Goal: Task Accomplishment & Management: Manage account settings

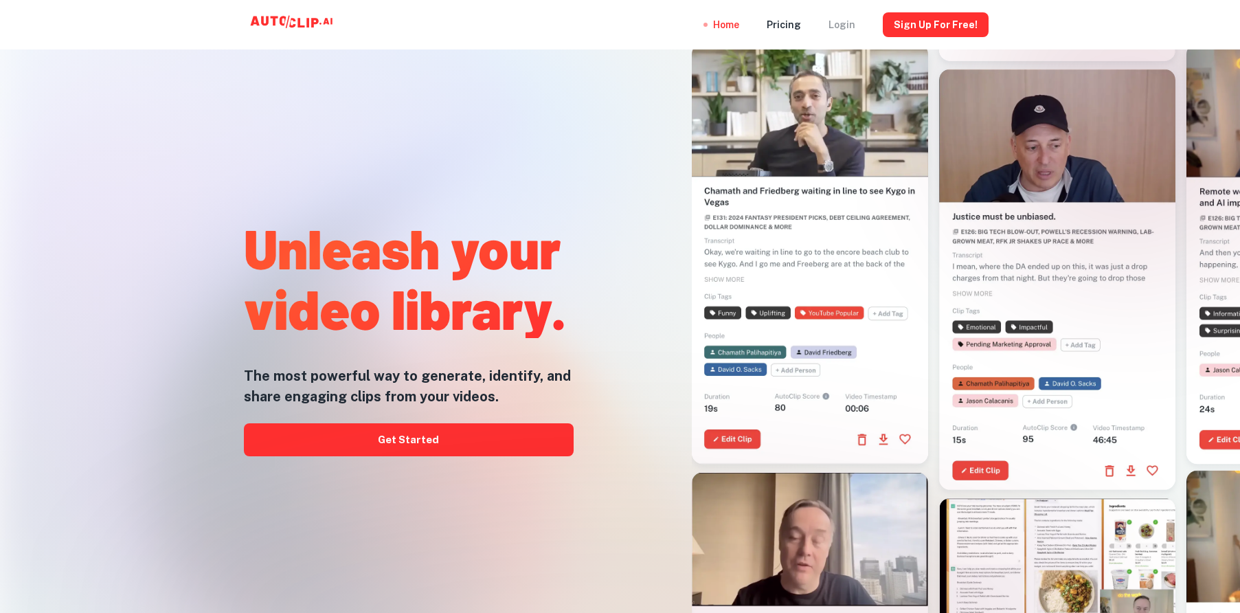
click at [854, 25] on div "Login" at bounding box center [841, 24] width 27 height 49
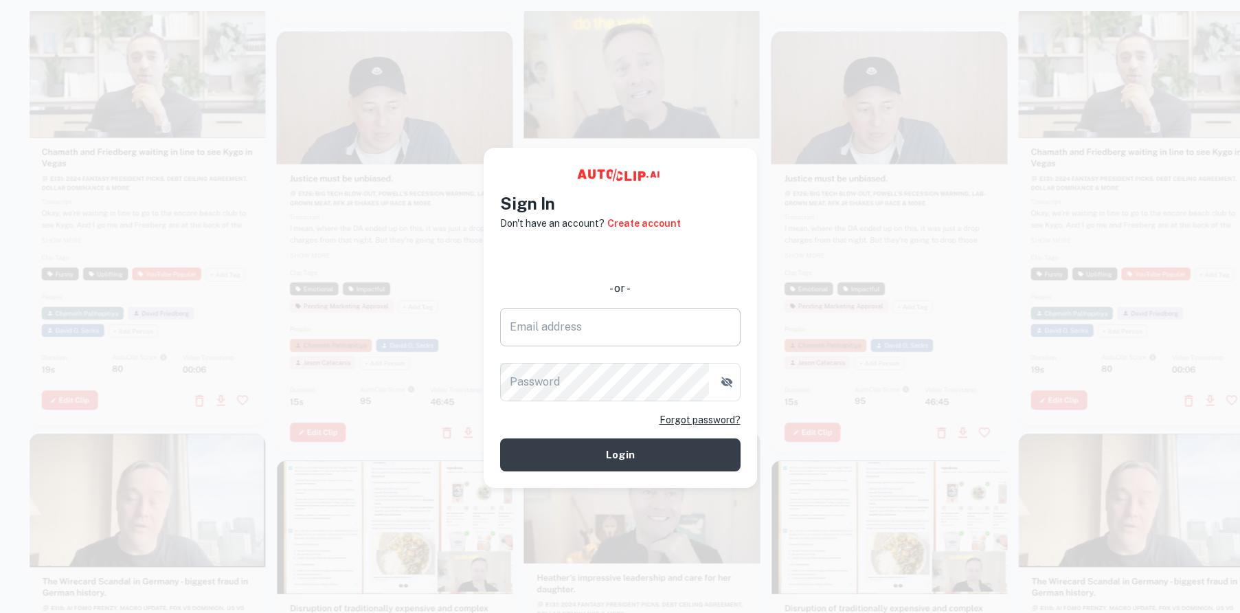
click at [630, 320] on input "Email address" at bounding box center [620, 327] width 240 height 38
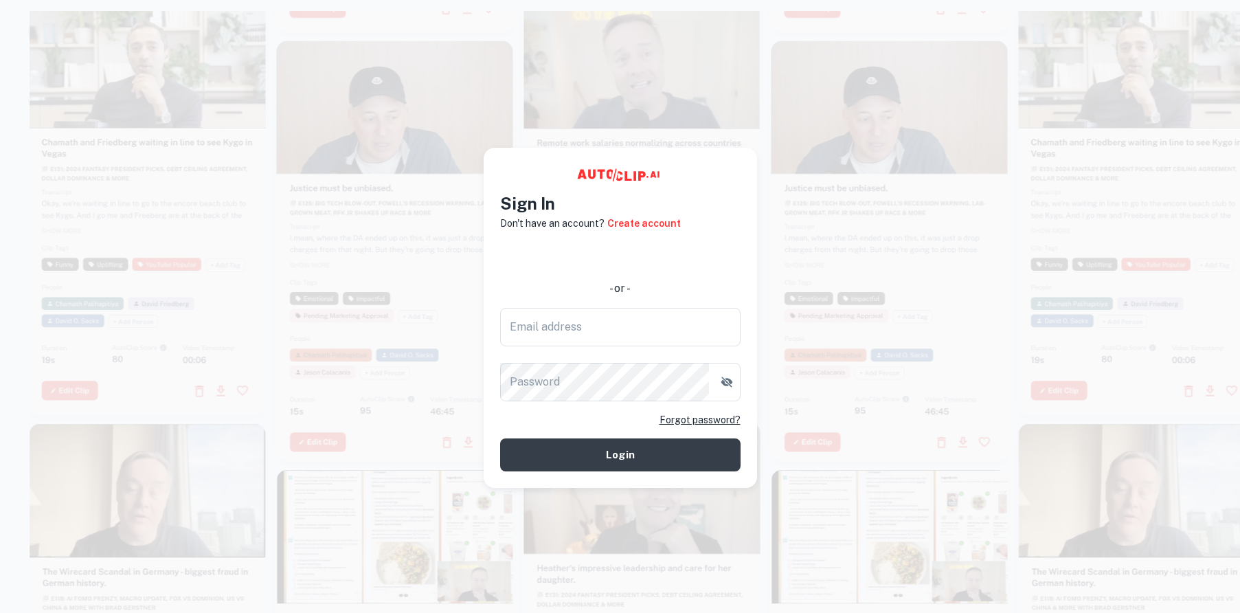
type input "[EMAIL_ADDRESS][DOMAIN_NAME]"
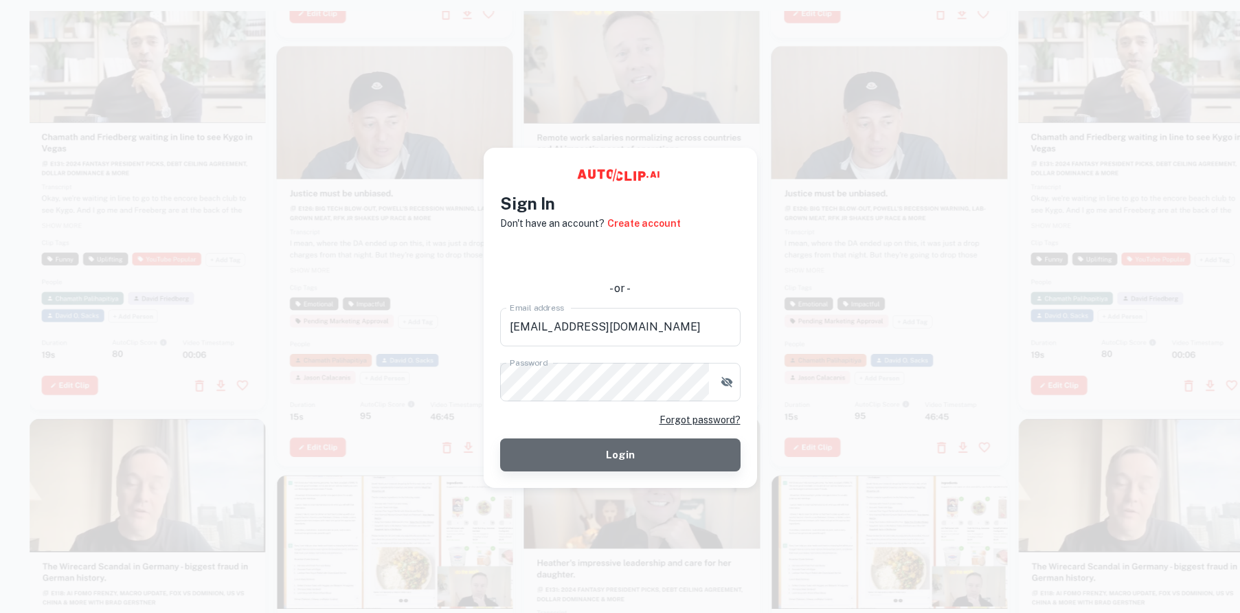
click at [612, 453] on button "Login" at bounding box center [620, 454] width 240 height 33
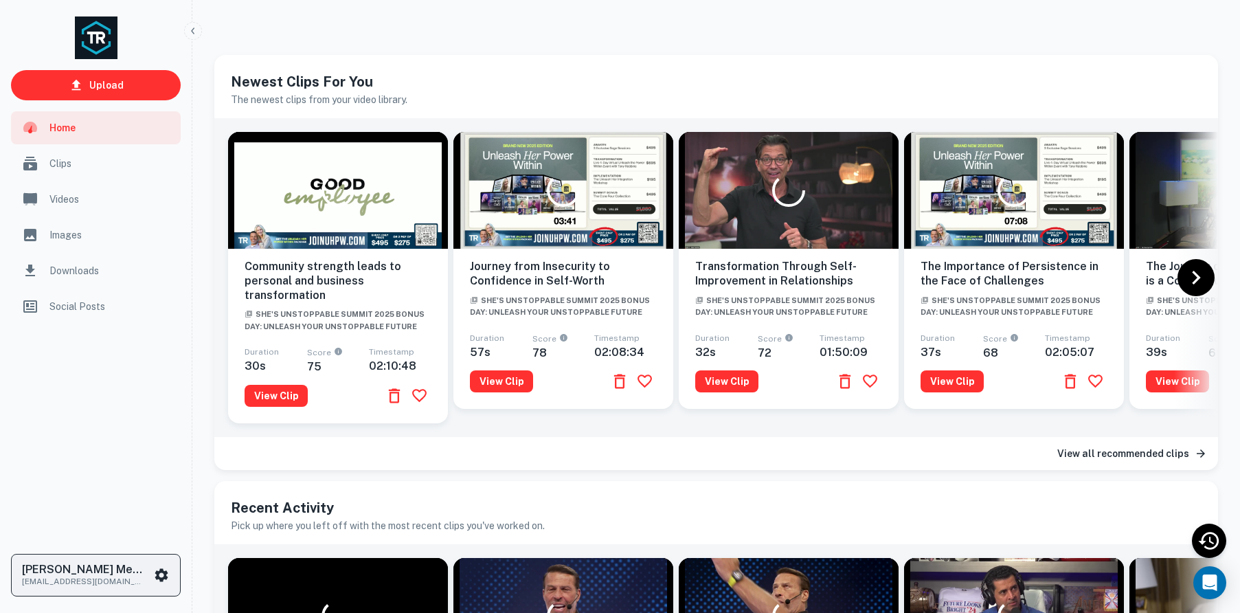
click at [90, 571] on h6 "[PERSON_NAME] Media Team" at bounding box center [84, 569] width 124 height 11
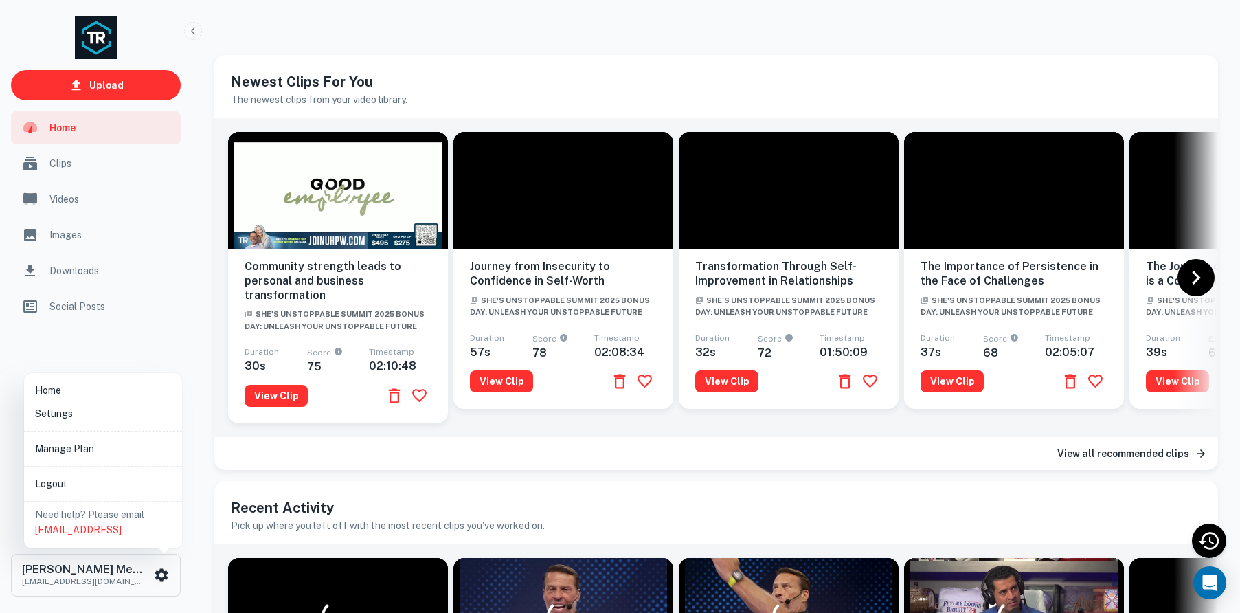
click at [75, 446] on li "Manage Plan" at bounding box center [103, 448] width 147 height 23
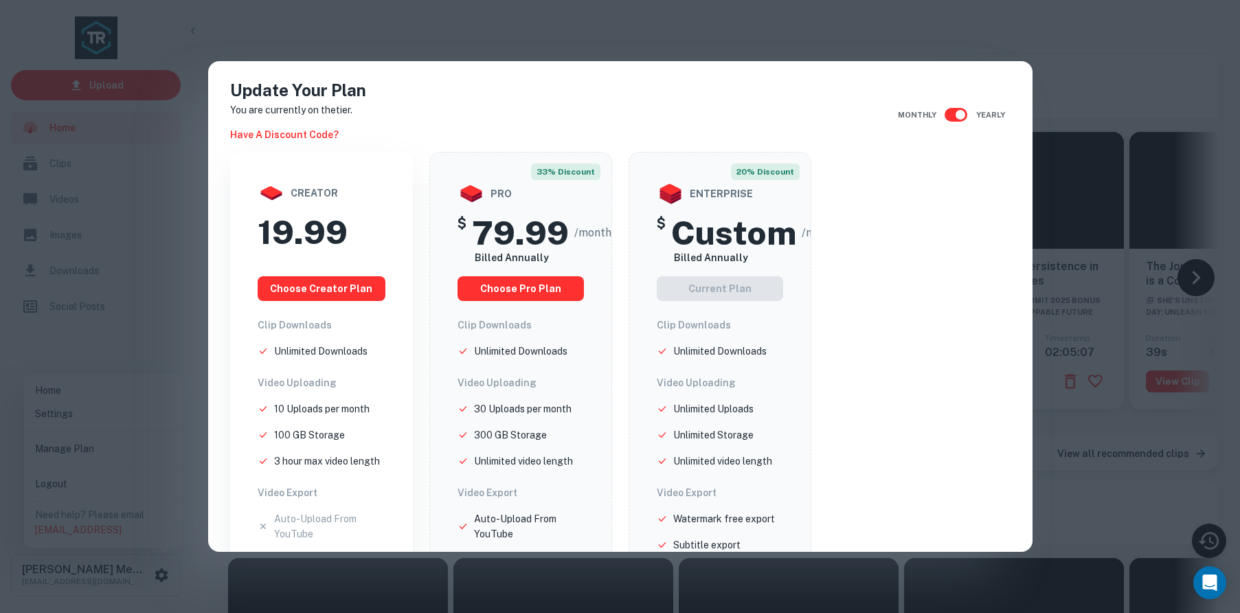
click at [410, 50] on div "Update Your Plan You are currently on the tier. Have a discount code? Monthly Y…" at bounding box center [620, 306] width 1240 height 613
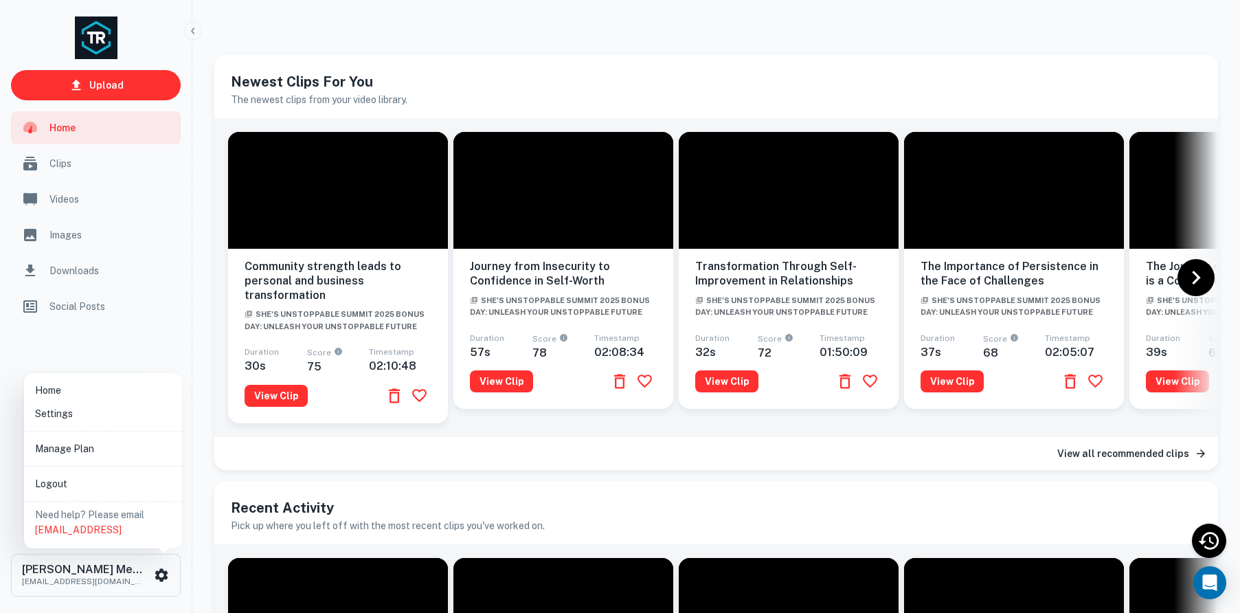
click at [93, 575] on div at bounding box center [620, 306] width 1240 height 613
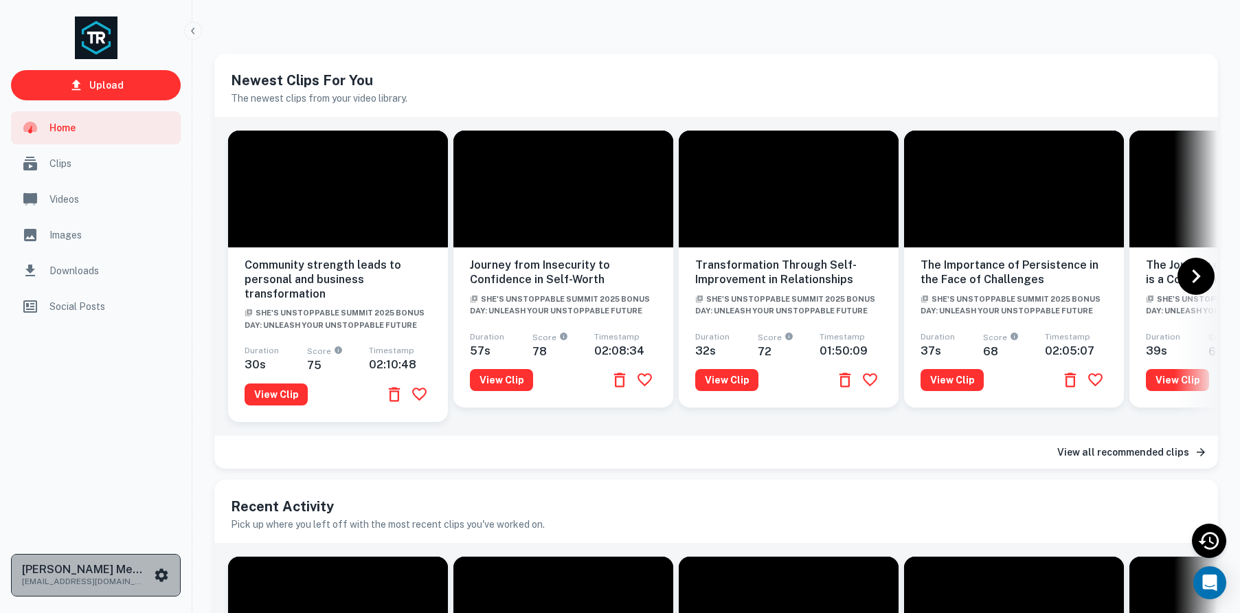
click at [133, 571] on h6 "[PERSON_NAME] Media Team" at bounding box center [84, 569] width 124 height 11
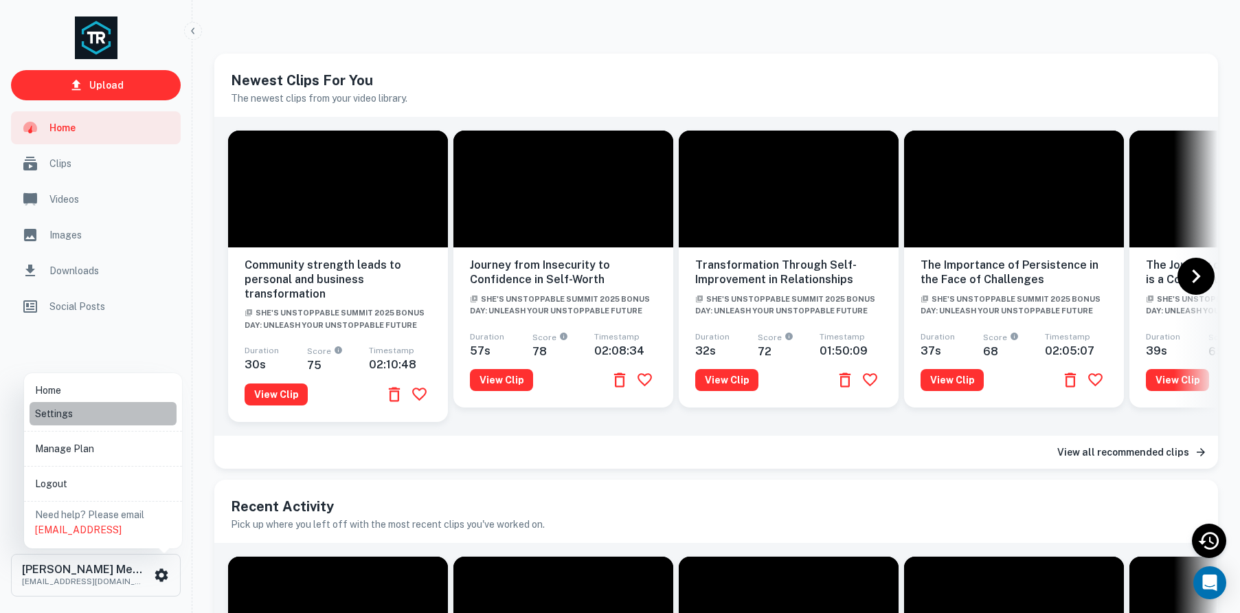
click at [70, 411] on li "Settings" at bounding box center [103, 413] width 147 height 23
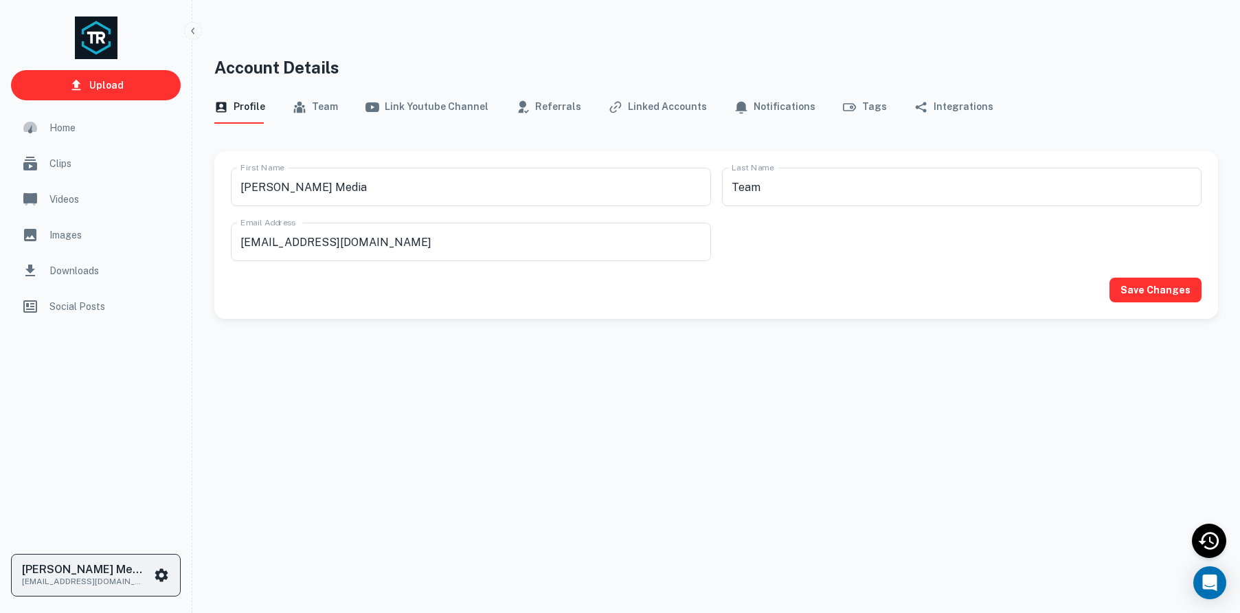
click at [100, 575] on p "[EMAIL_ADDRESS][DOMAIN_NAME]" at bounding box center [84, 581] width 124 height 12
click at [56, 450] on li "Manage Plan" at bounding box center [103, 448] width 147 height 23
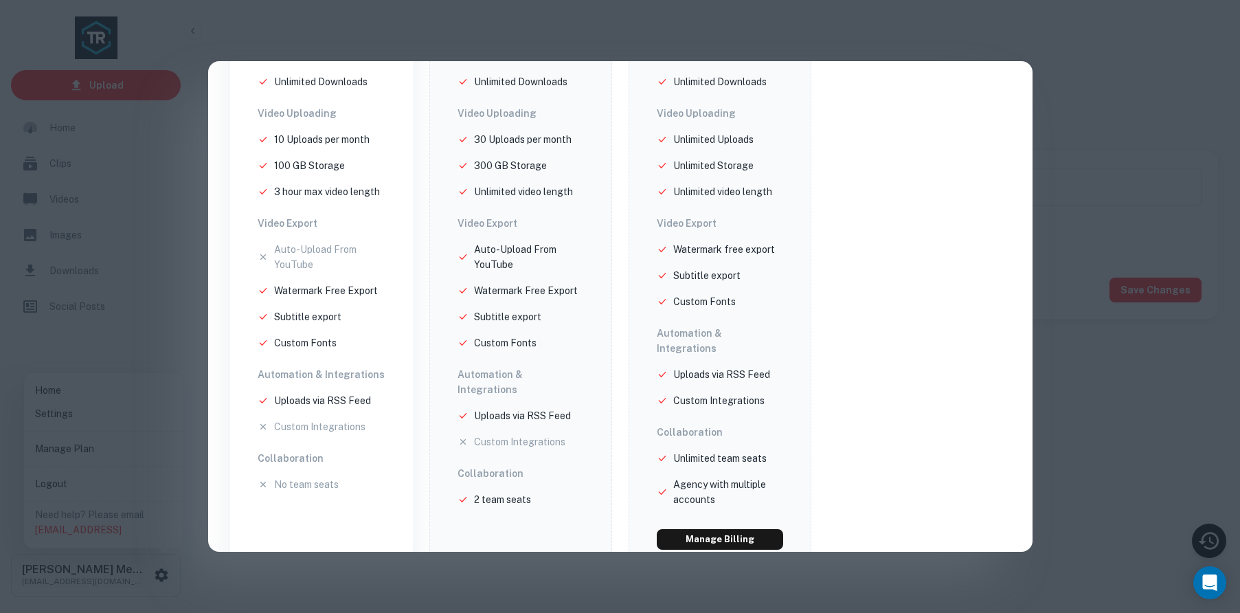
scroll to position [291, 0]
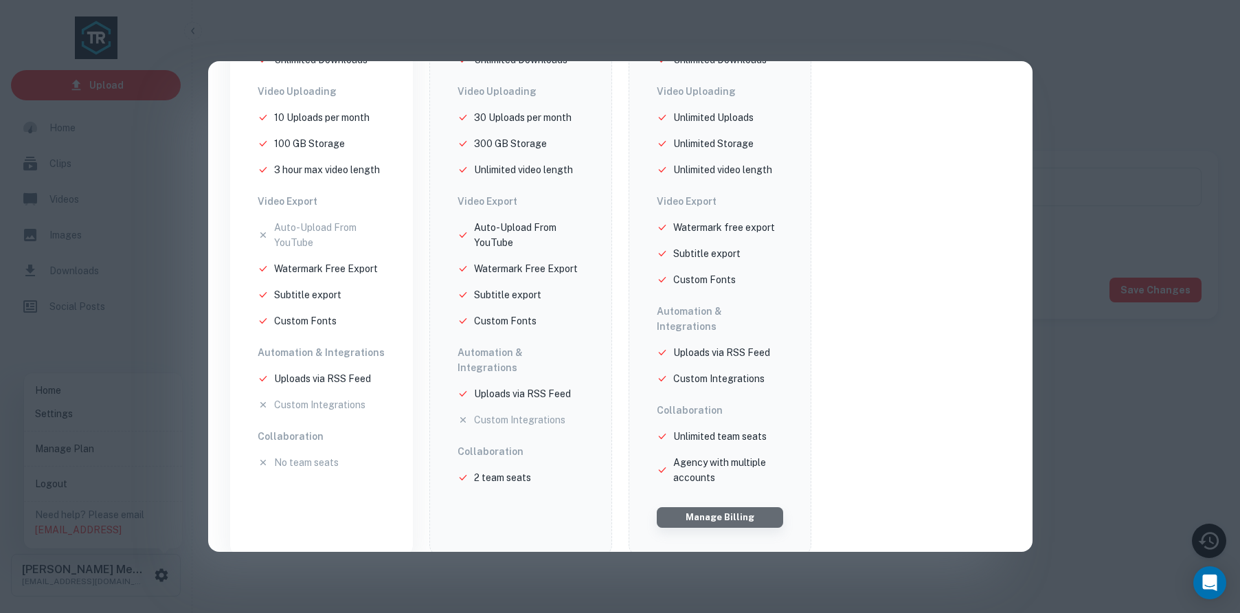
click at [727, 510] on button "Manage Billing" at bounding box center [720, 517] width 126 height 21
